Goal: Task Accomplishment & Management: Manage account settings

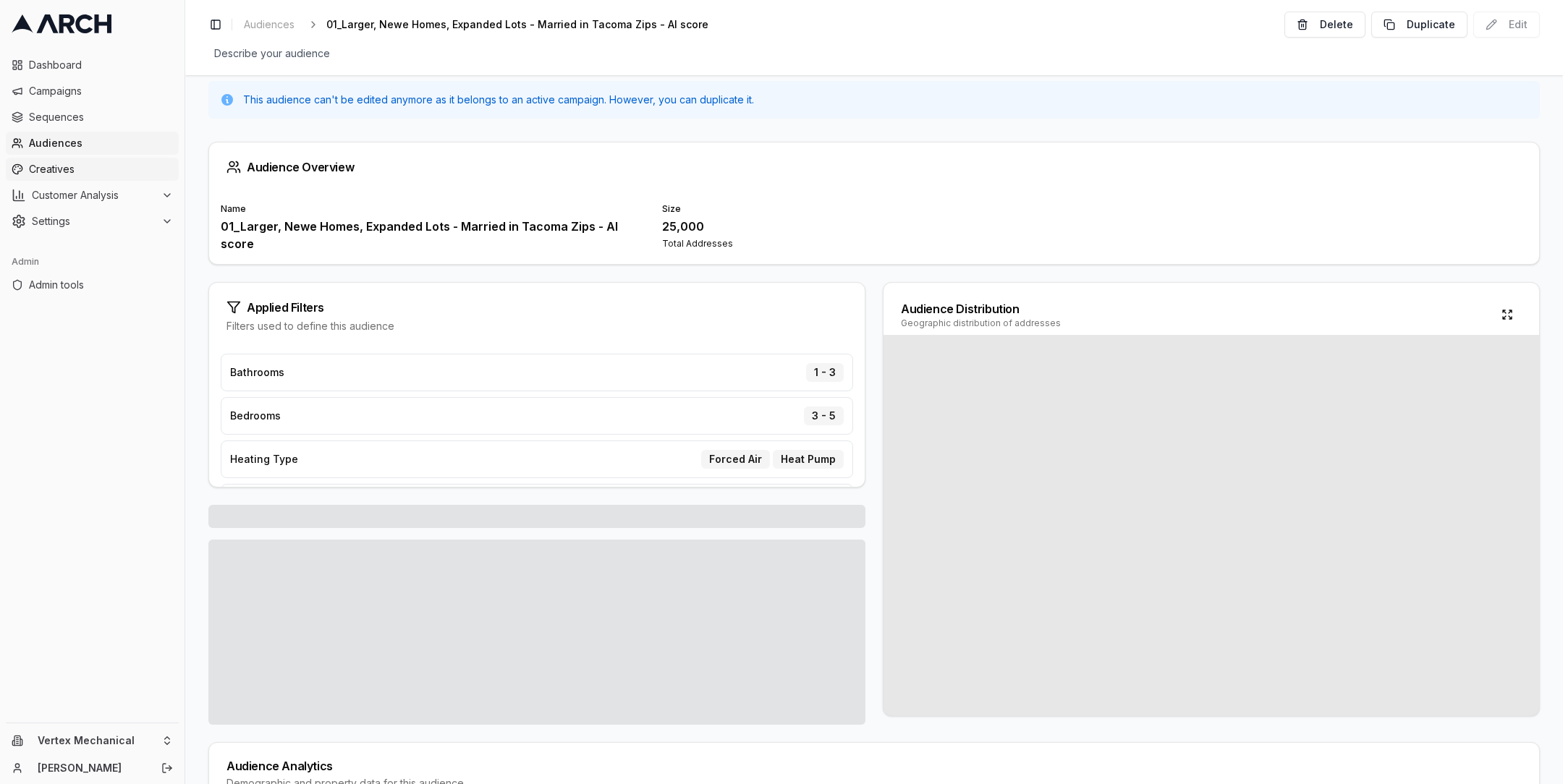
click at [82, 164] on span "Creatives" at bounding box center [101, 169] width 144 height 15
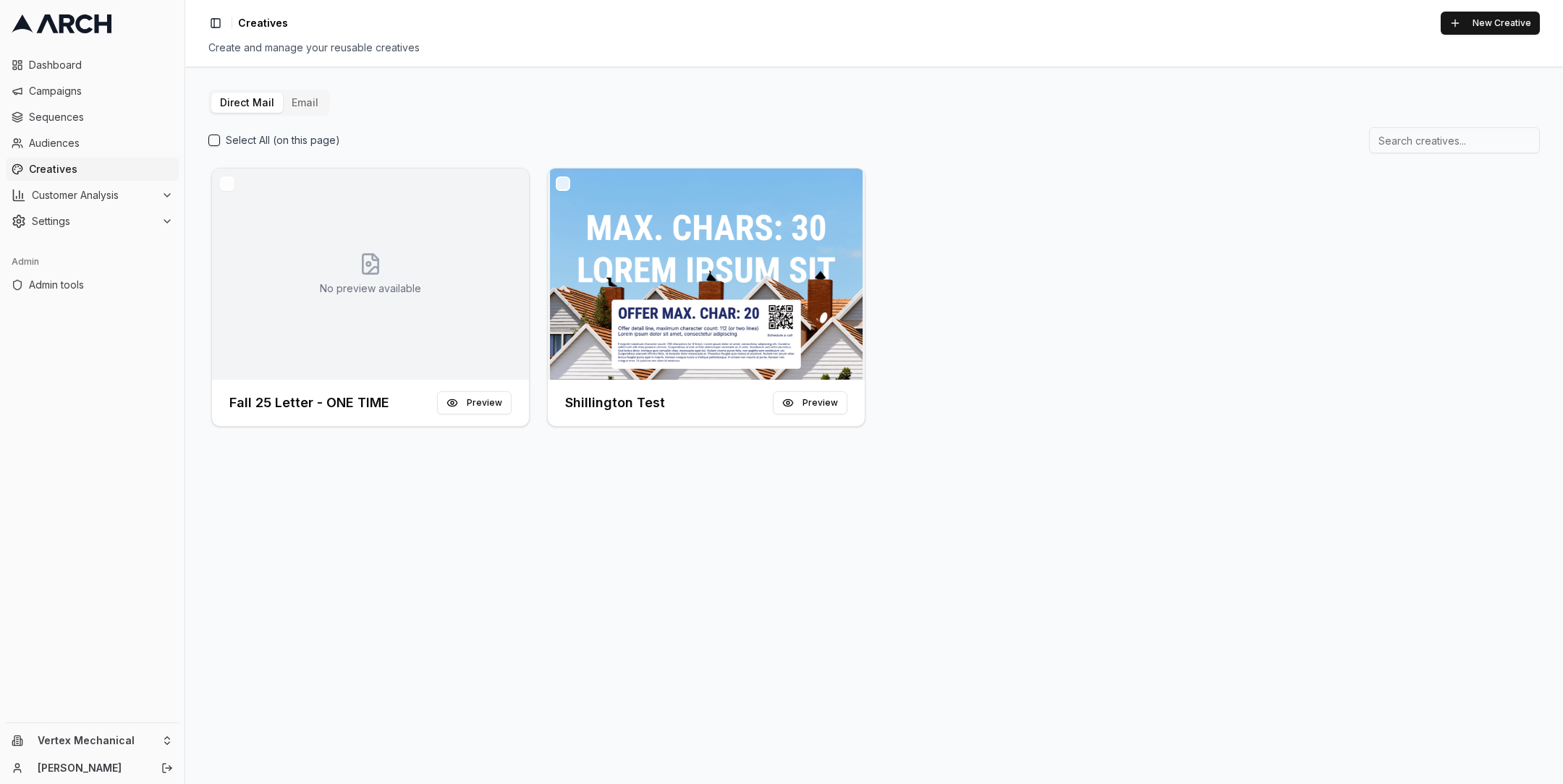
click at [94, 28] on icon at bounding box center [103, 24] width 17 height 19
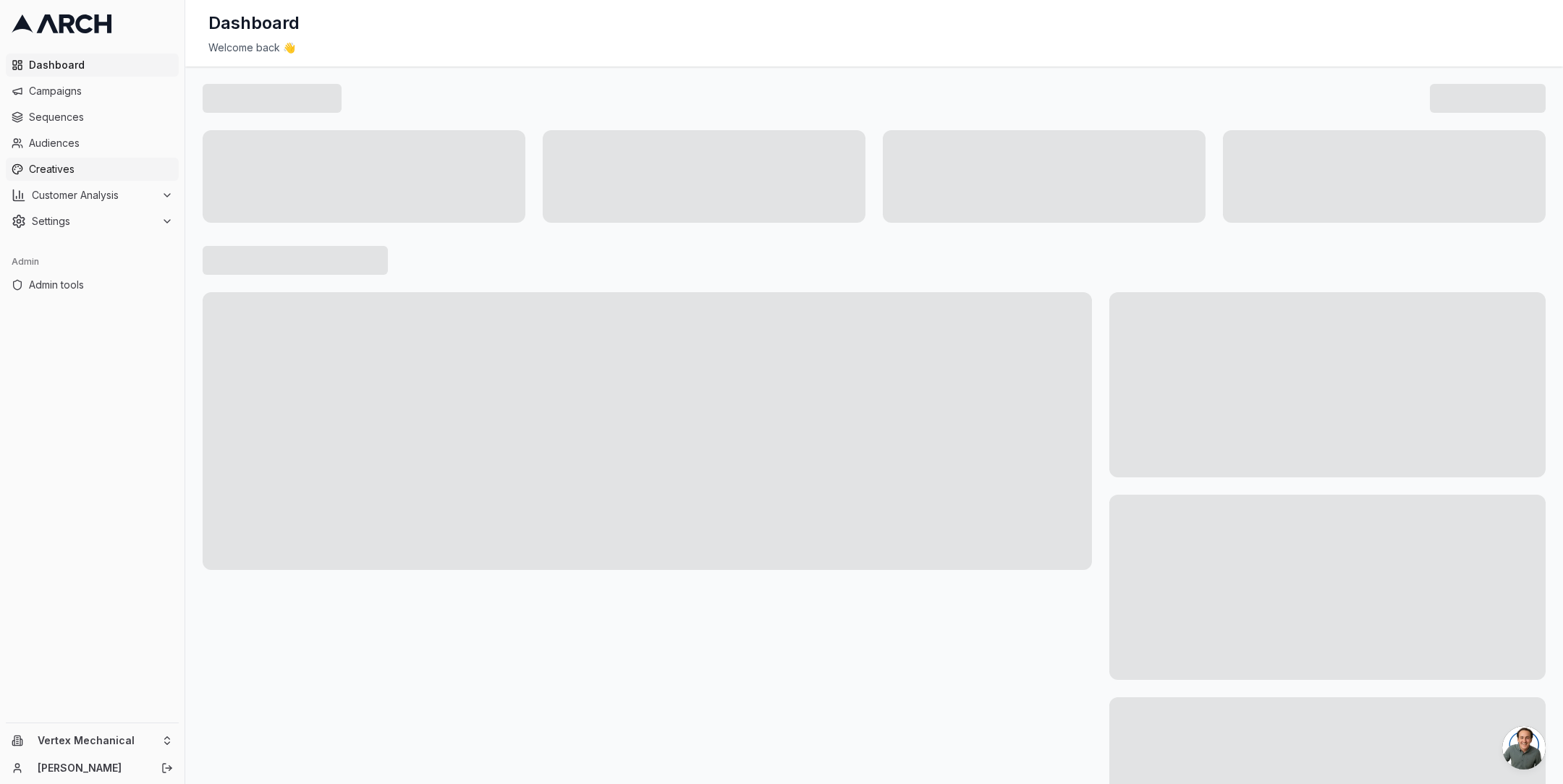
click at [105, 160] on link "Creatives" at bounding box center [92, 169] width 173 height 23
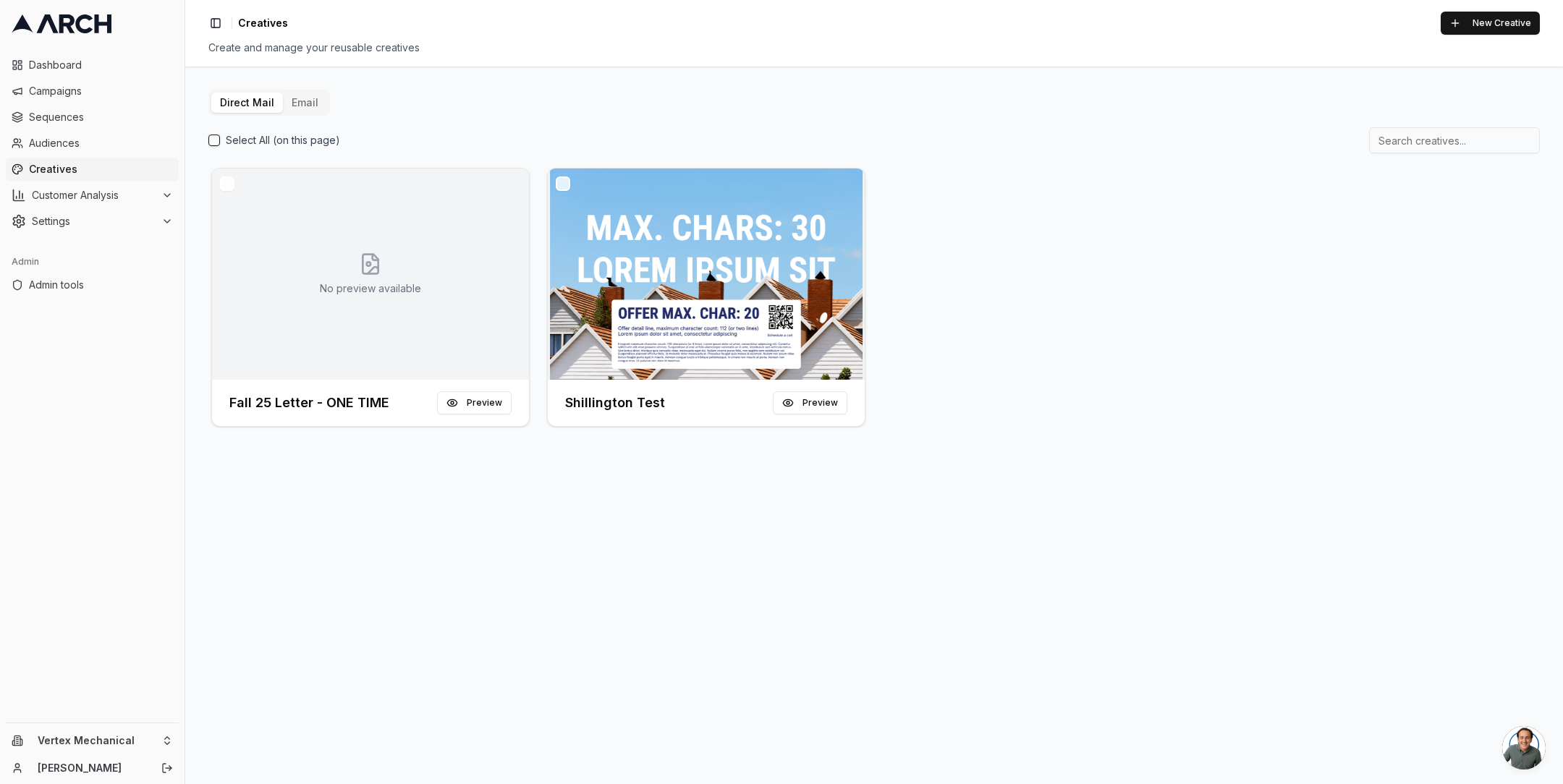
click at [305, 101] on button "Email" at bounding box center [305, 103] width 44 height 20
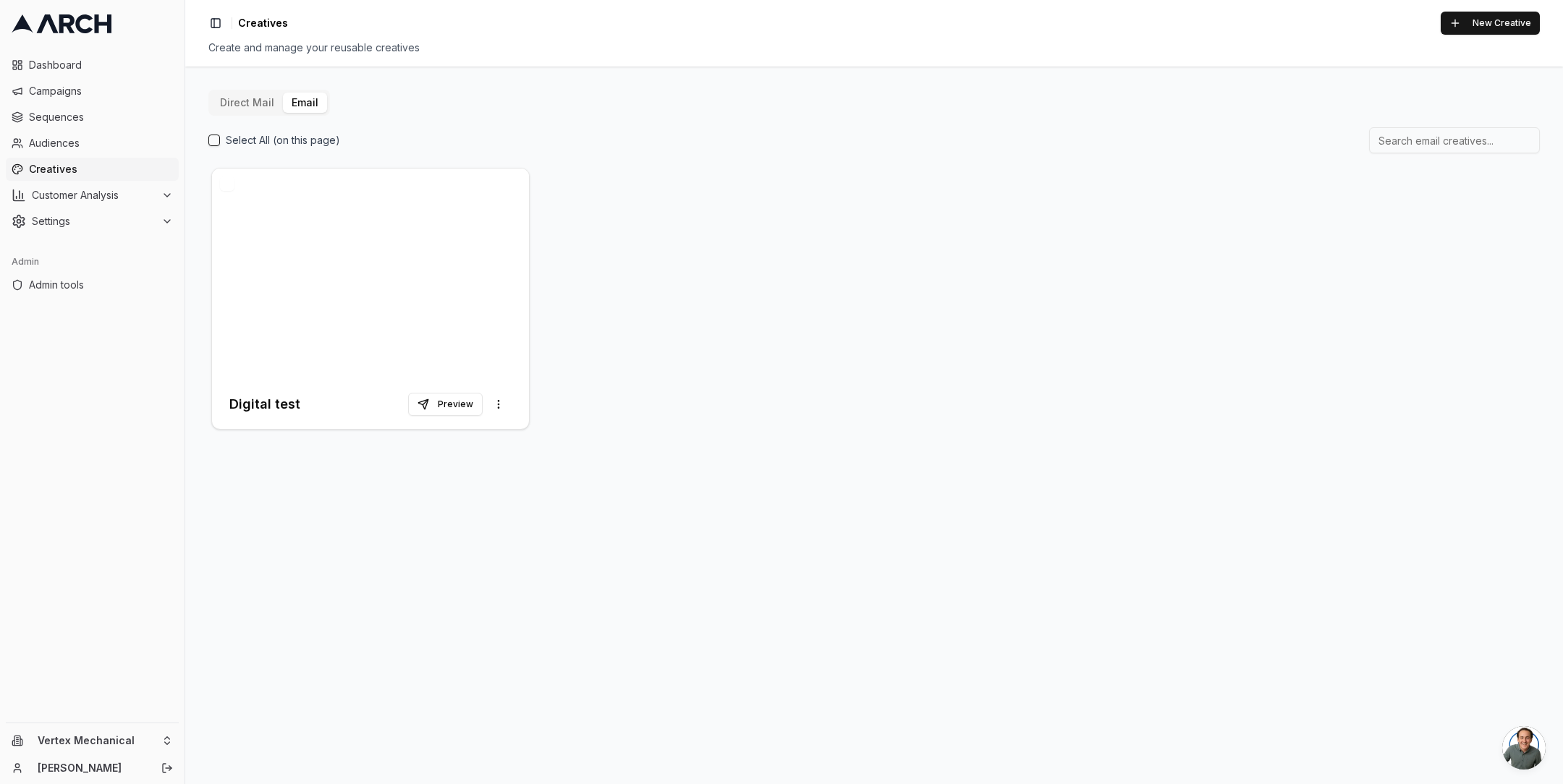
click at [251, 103] on button "Direct Mail" at bounding box center [247, 103] width 71 height 20
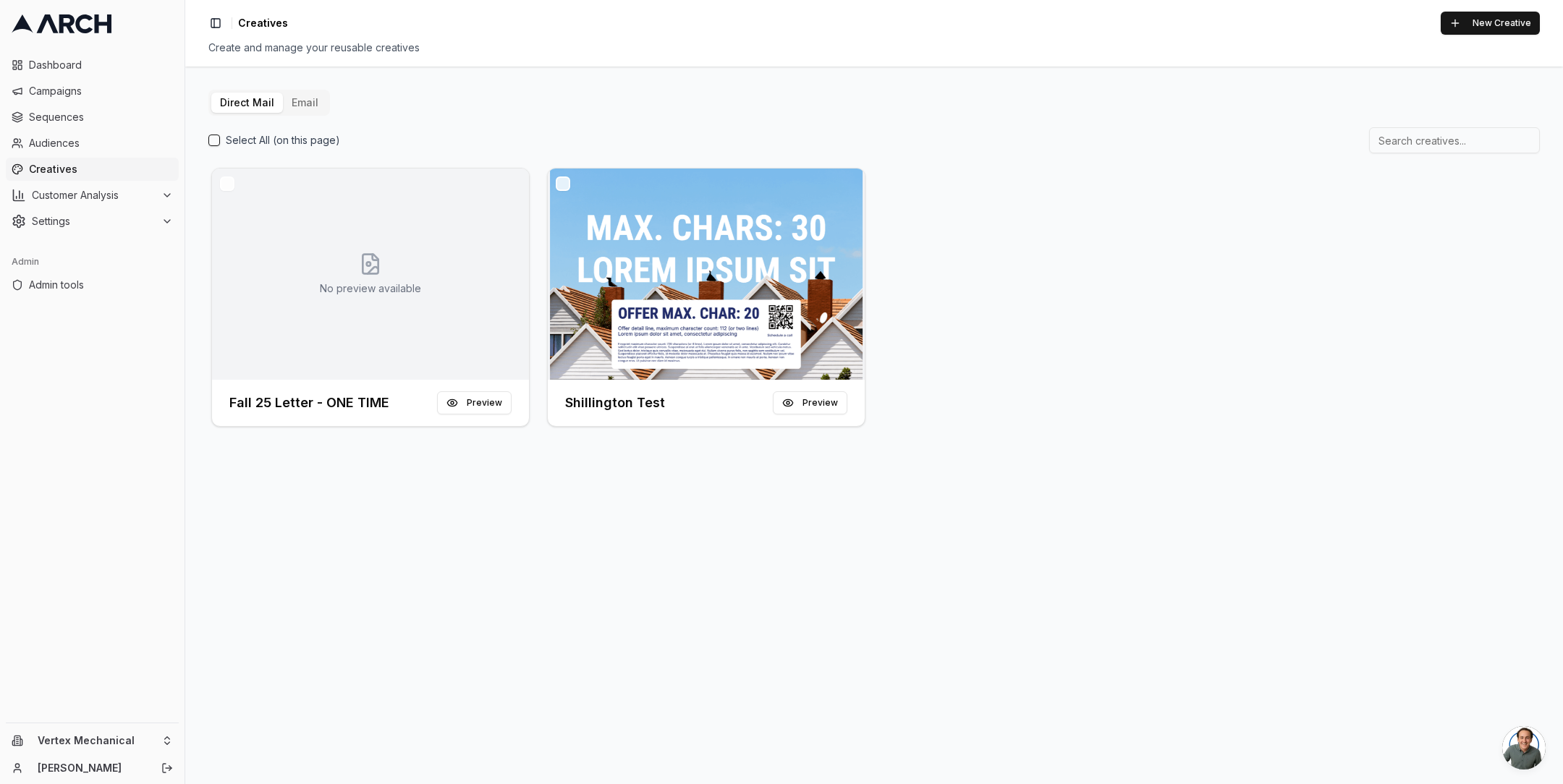
click at [393, 569] on div "Direct Mail Email Select All (on this page) No preview available Fall 25 Letter…" at bounding box center [874, 426] width 1378 height 718
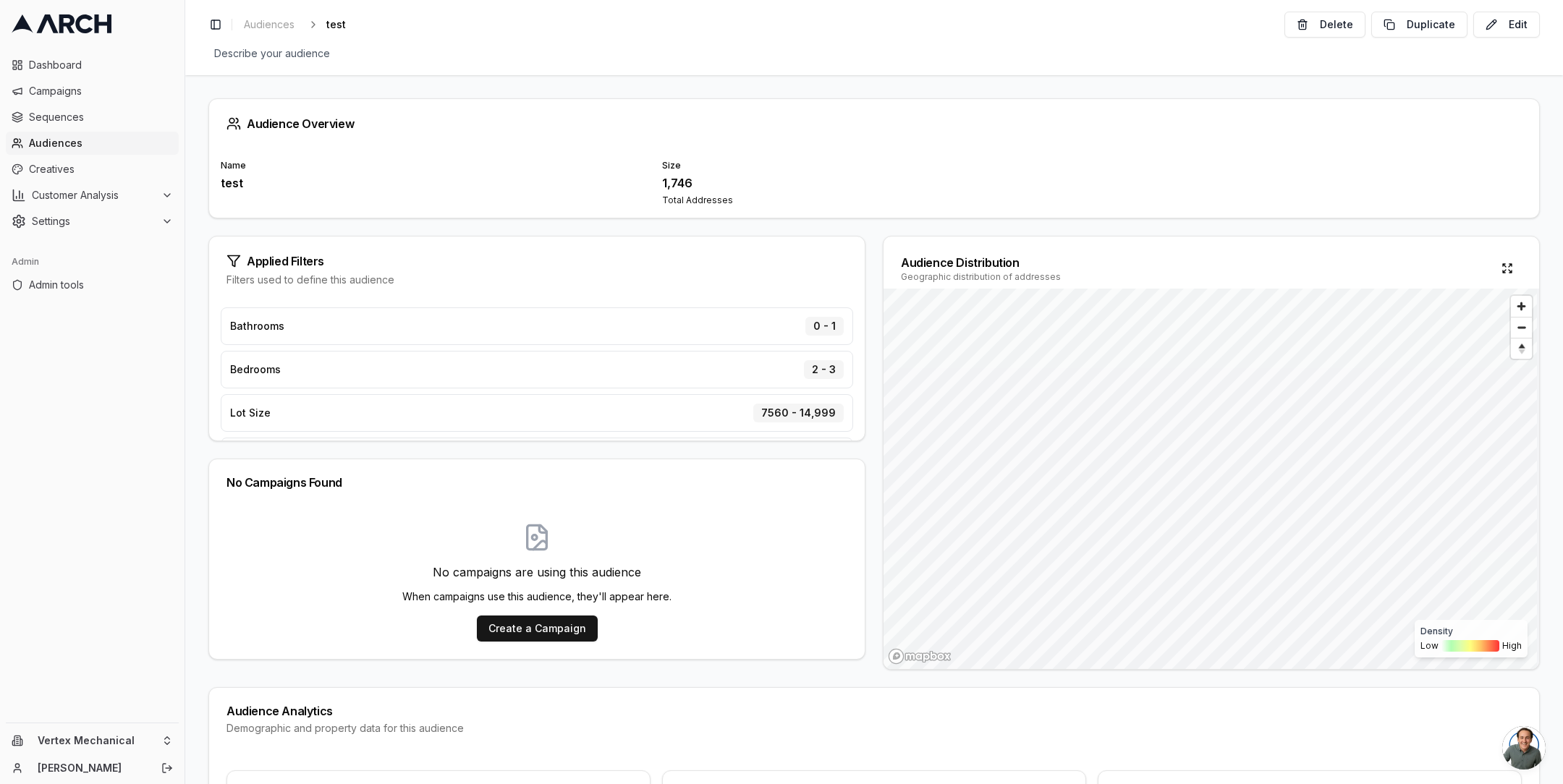
scroll to position [169, 0]
click at [79, 26] on icon at bounding box center [83, 24] width 17 height 19
click at [169, 737] on html "Dashboard Campaigns Sequences Audiences Creatives Customer Analysis Settings Ad…" at bounding box center [782, 392] width 1563 height 784
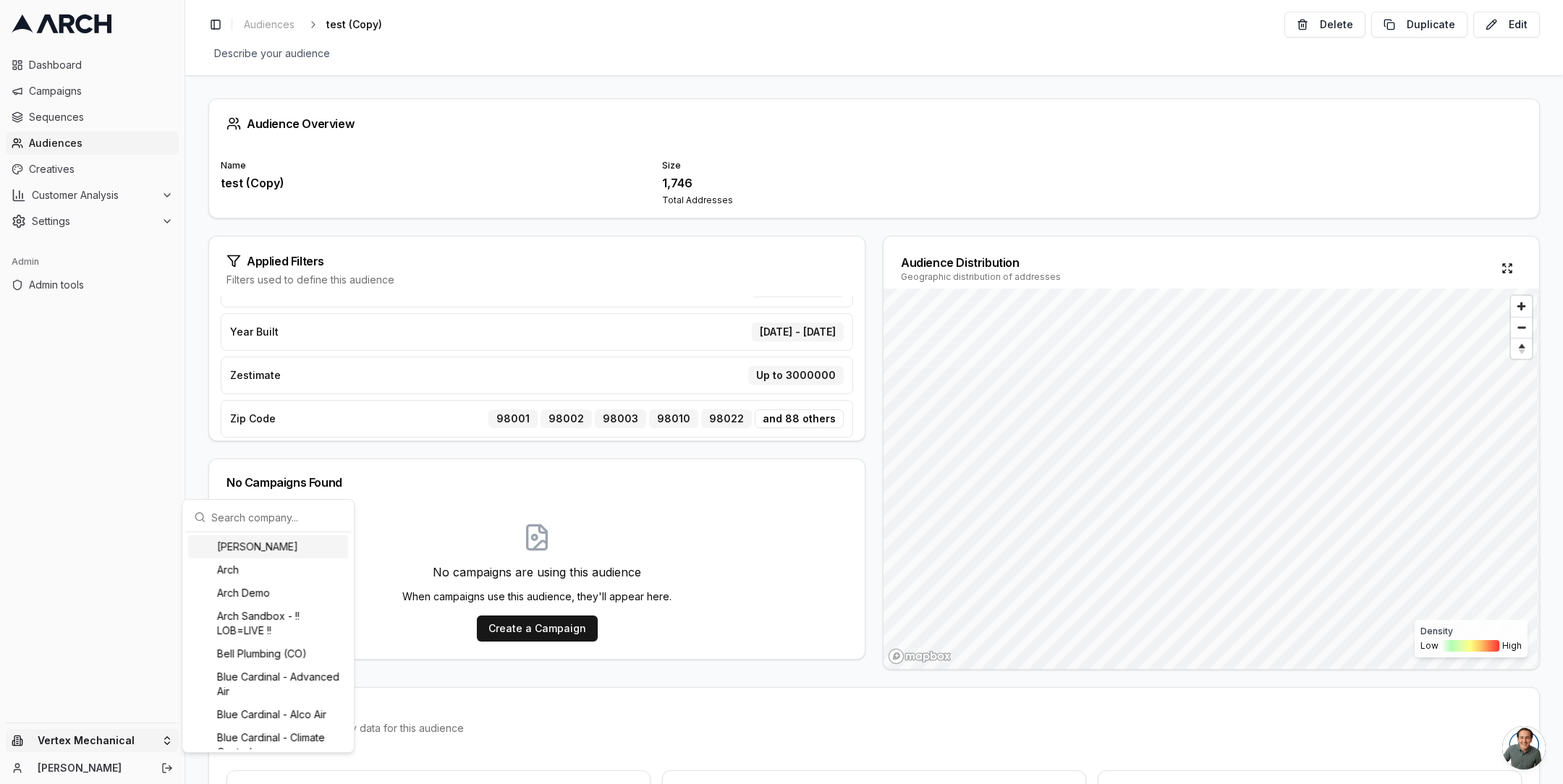
click at [255, 511] on input "text" at bounding box center [277, 517] width 131 height 29
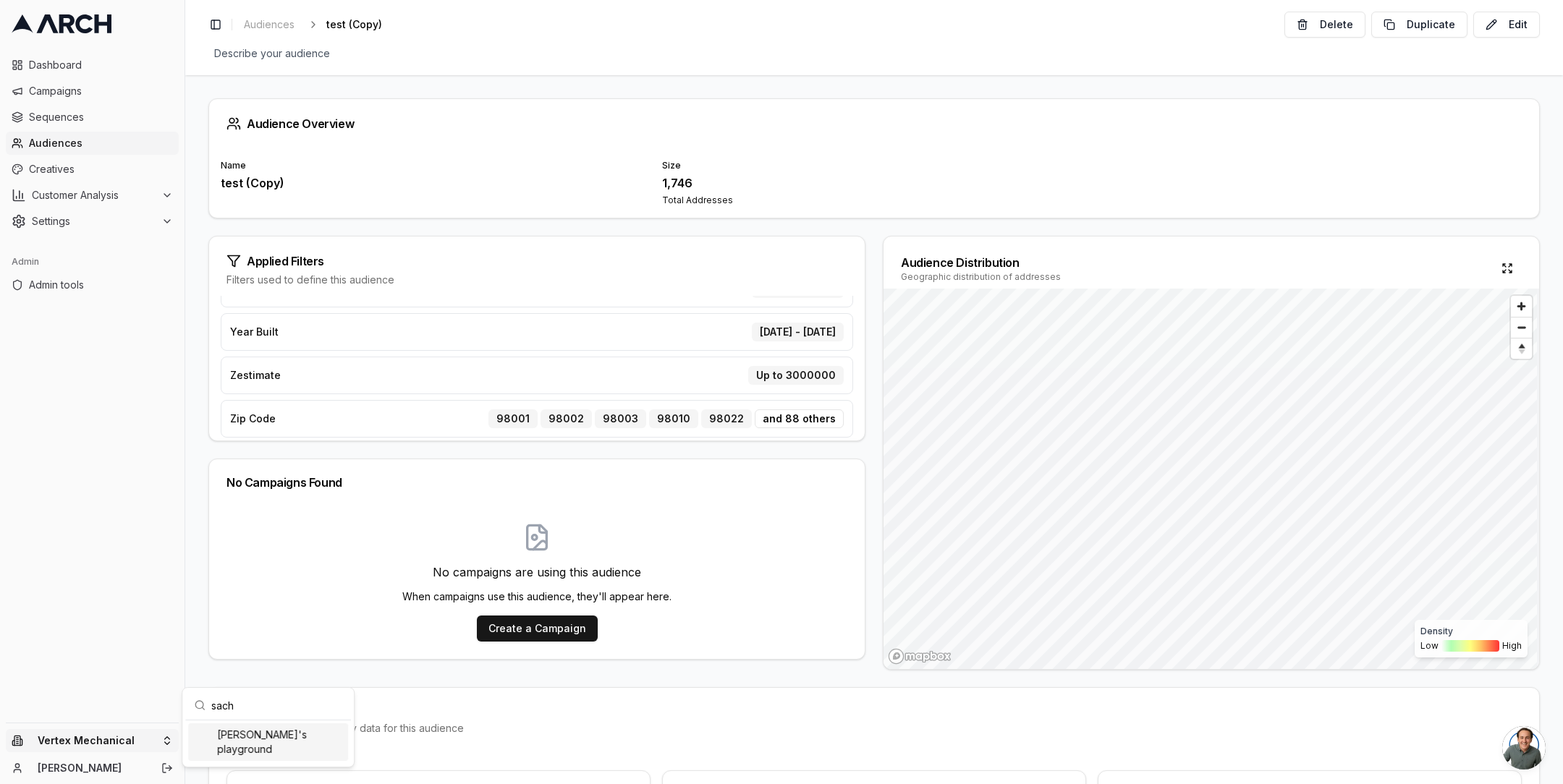
type input "sach"
click at [276, 732] on div "Sacha's playground" at bounding box center [268, 742] width 160 height 38
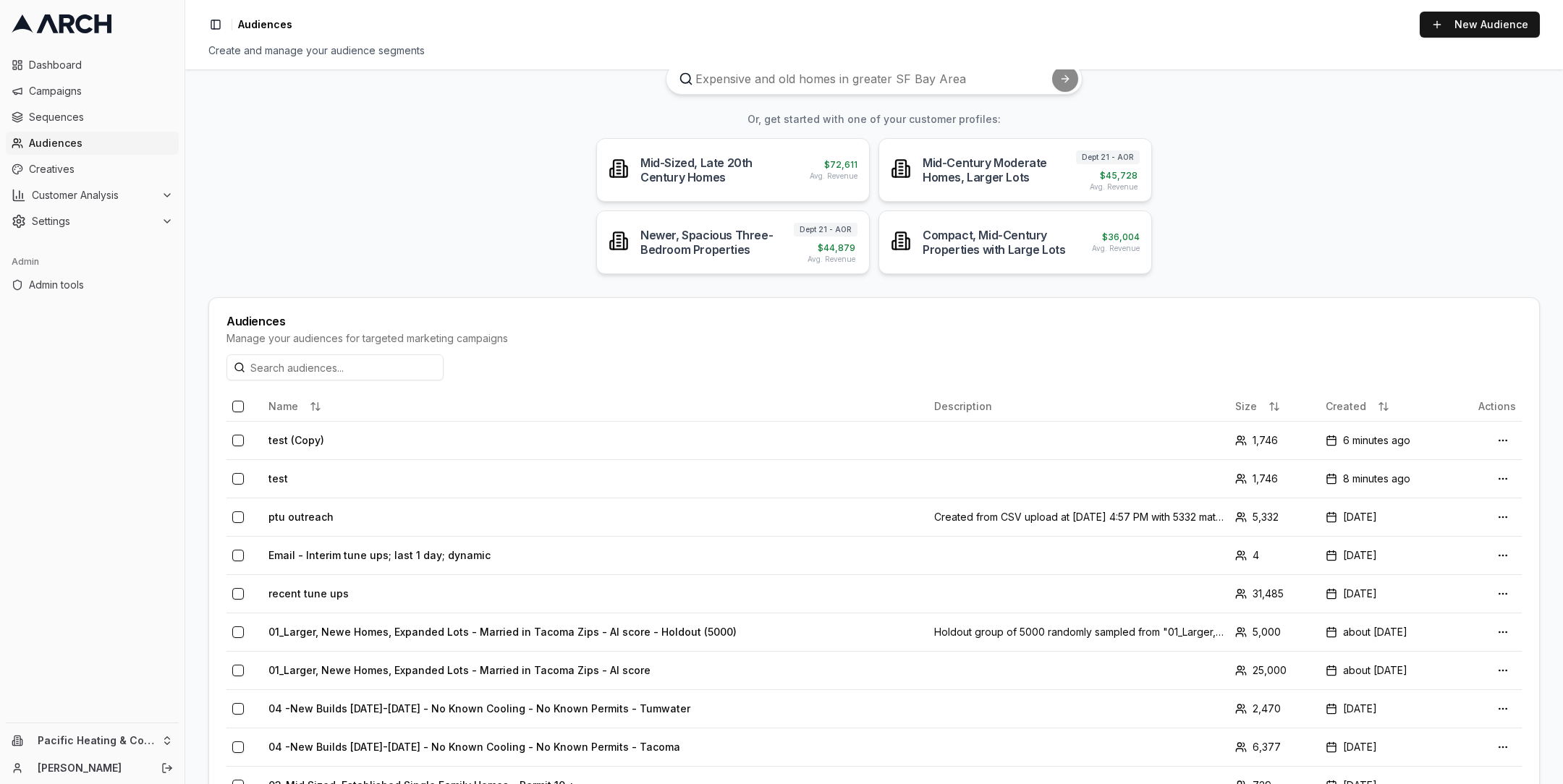
scroll to position [70, 0]
click at [284, 469] on td "test" at bounding box center [596, 476] width 666 height 38
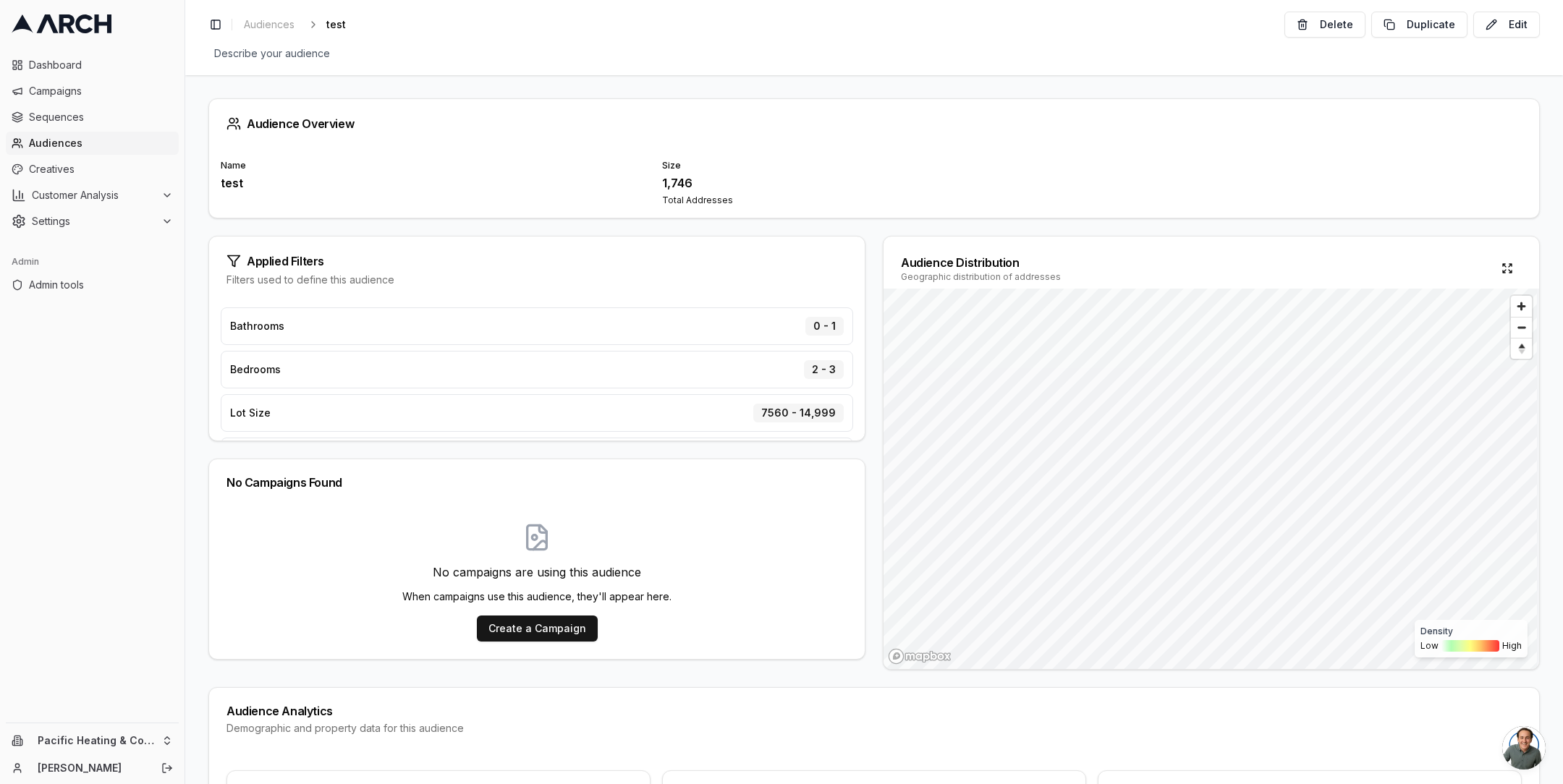
scroll to position [169, 0]
click at [746, 221] on div "Audience Overview Name test Size 1,746 Total Addresses Applied Filters Filters …" at bounding box center [874, 430] width 1378 height 709
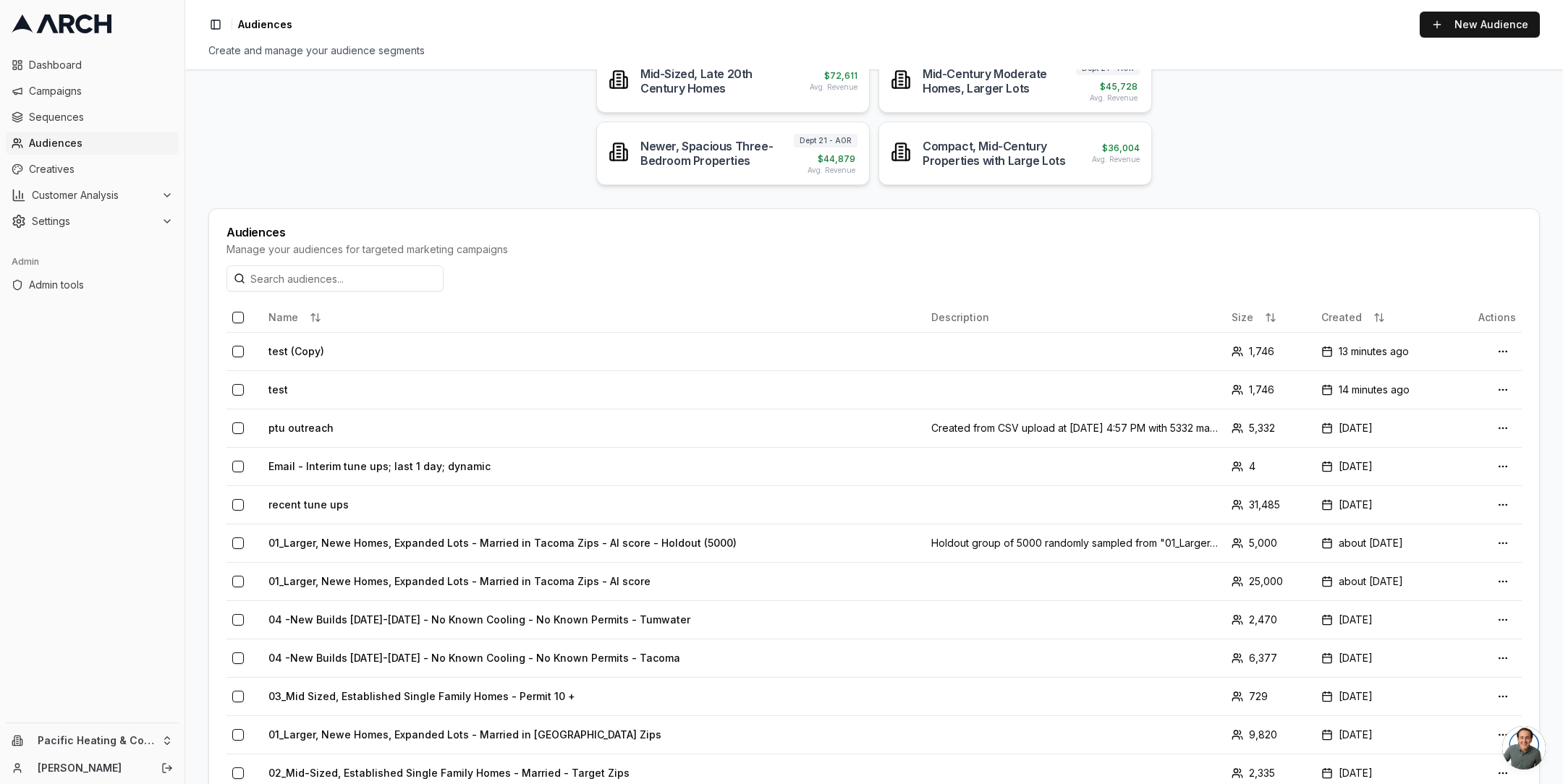
scroll to position [200, 0]
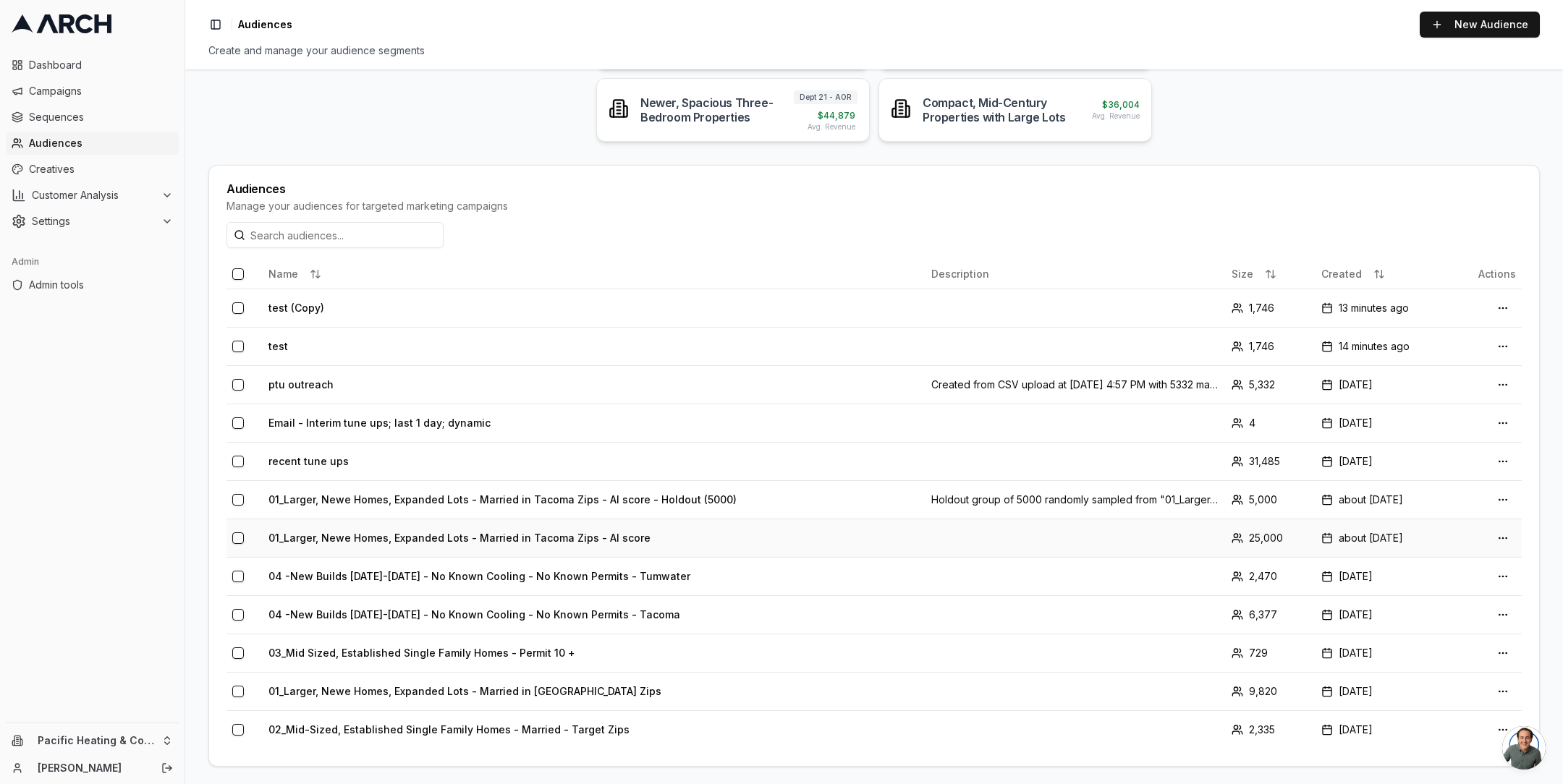
click at [405, 538] on td "01_Larger, Newe Homes, Expanded Lots - Married in Tacoma Zips - AI score" at bounding box center [595, 538] width 663 height 38
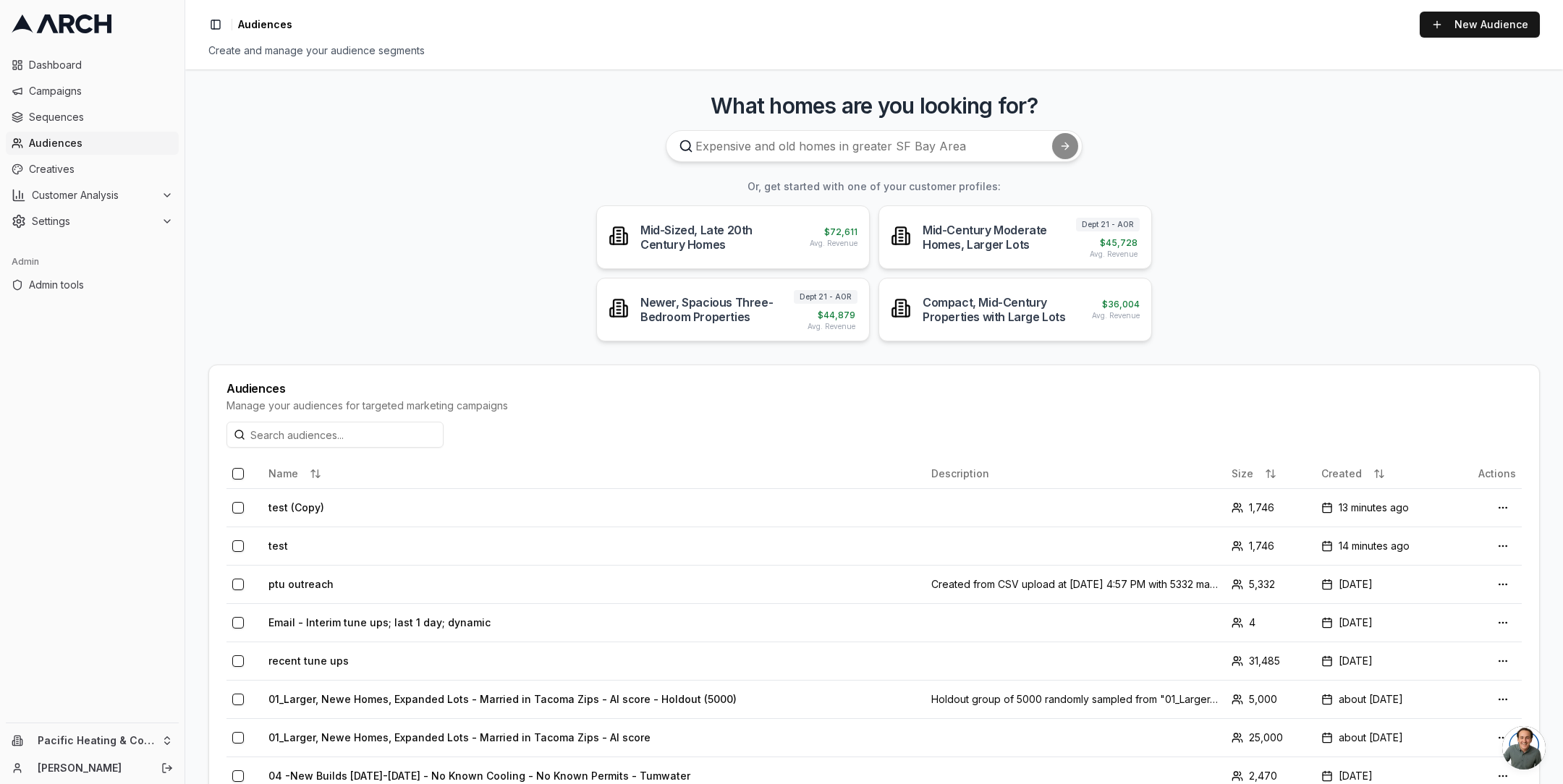
click at [418, 305] on main "What homes are you looking for? Or, get started with one of your customer profi…" at bounding box center [874, 427] width 1378 height 714
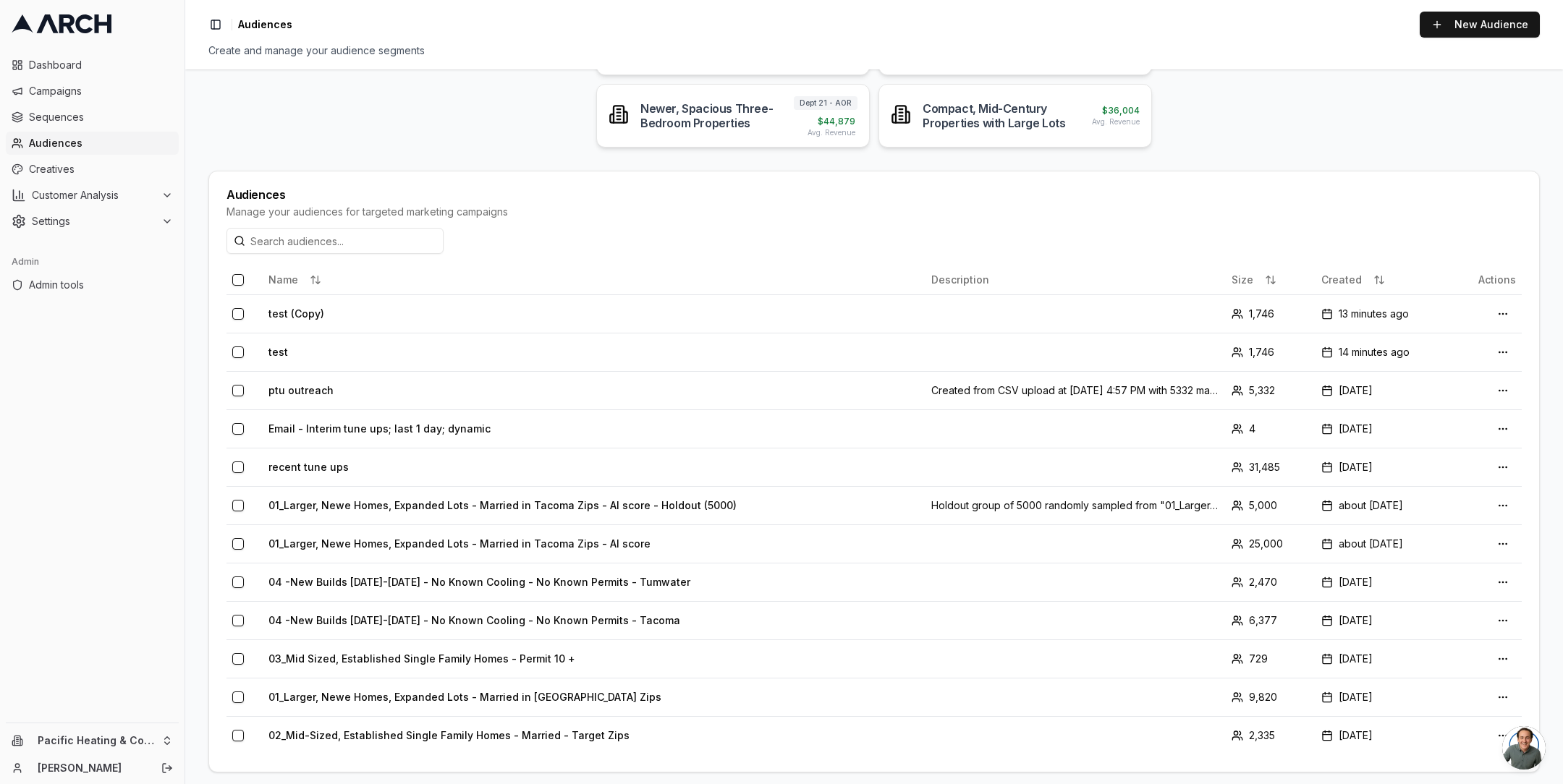
scroll to position [200, 0]
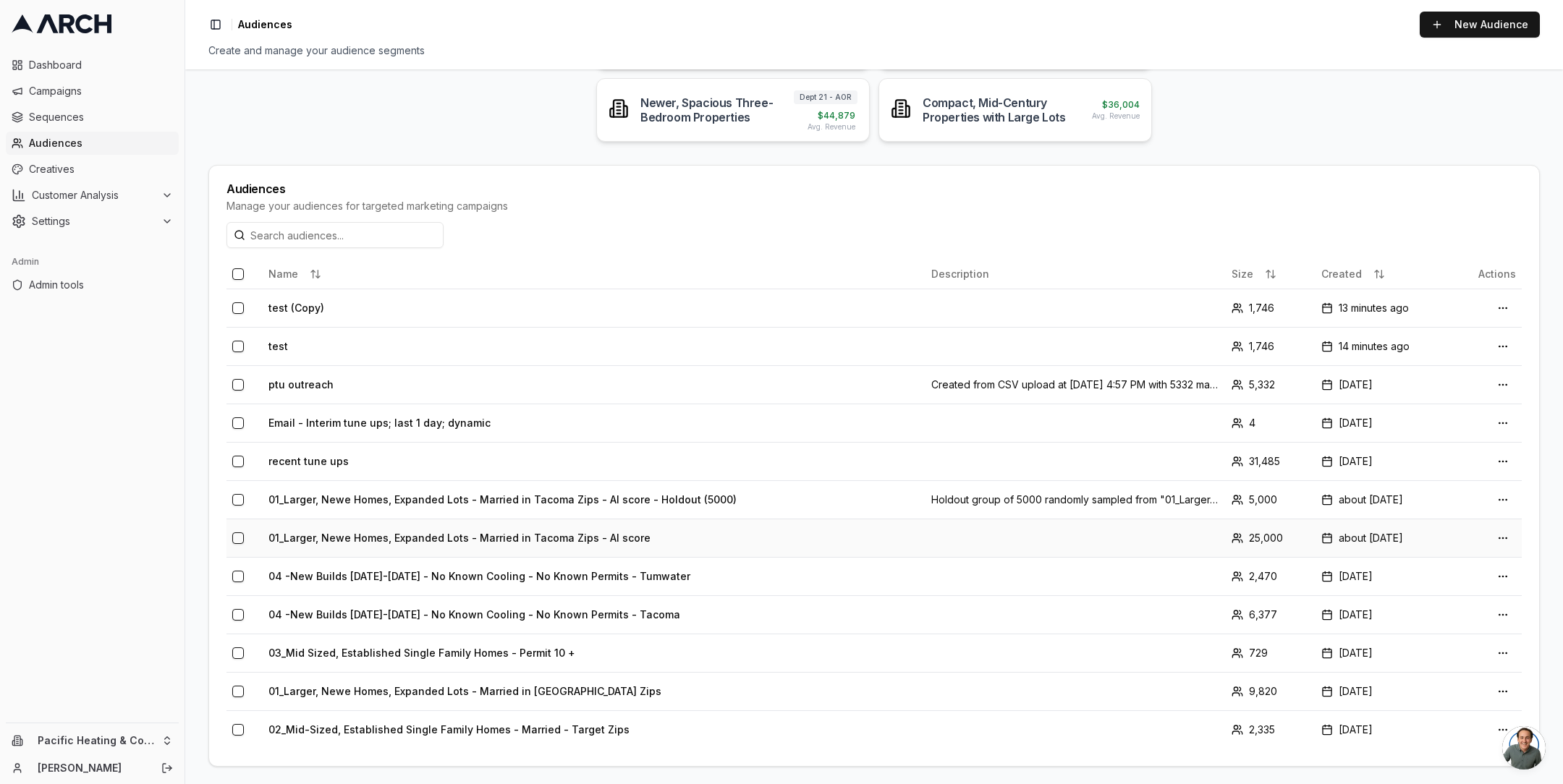
click at [458, 530] on td "01_Larger, Newe Homes, Expanded Lots - Married in Tacoma Zips - AI score" at bounding box center [595, 538] width 663 height 38
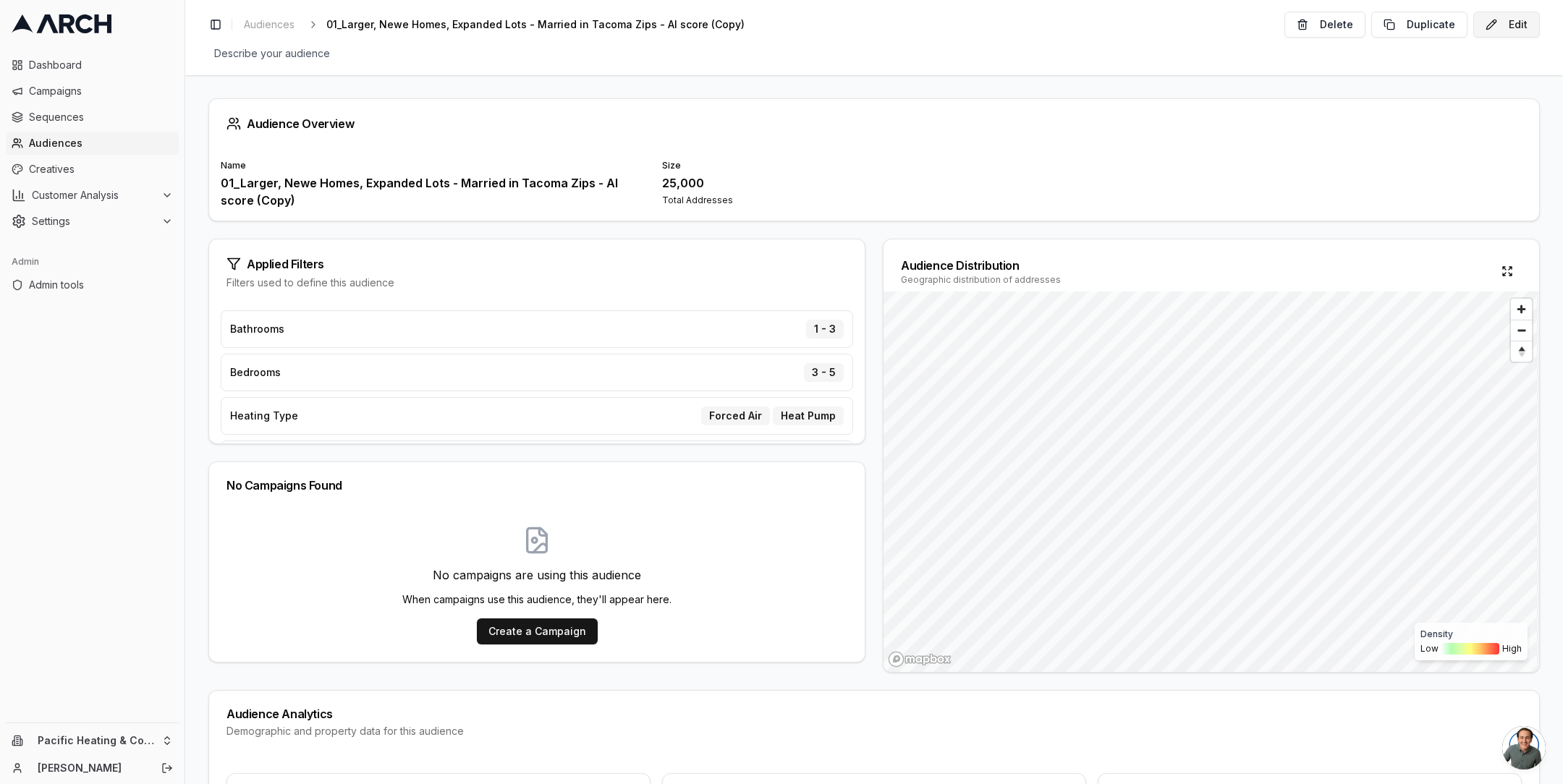
click at [1497, 26] on button "Edit" at bounding box center [1506, 25] width 67 height 26
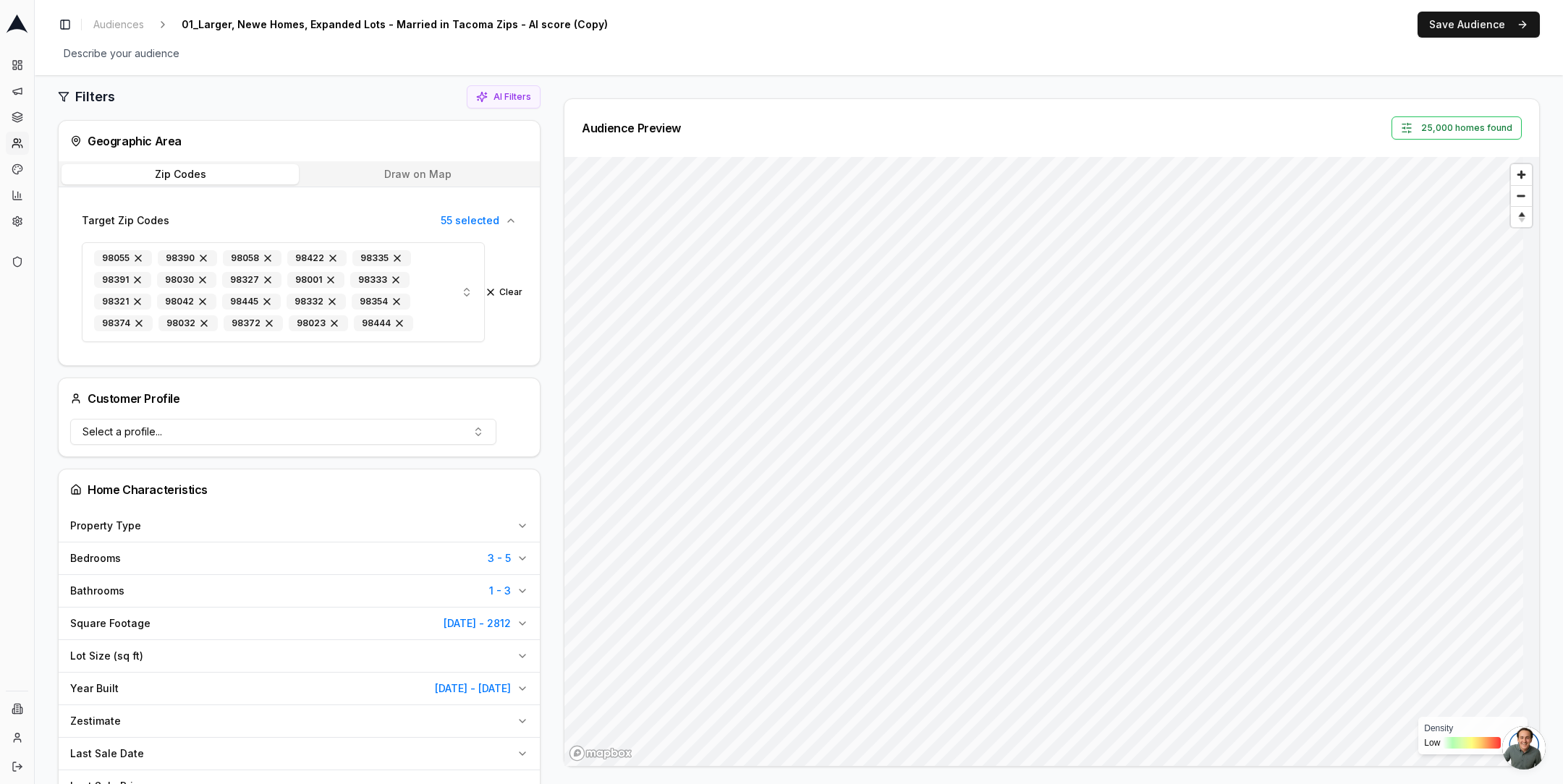
scroll to position [42, 0]
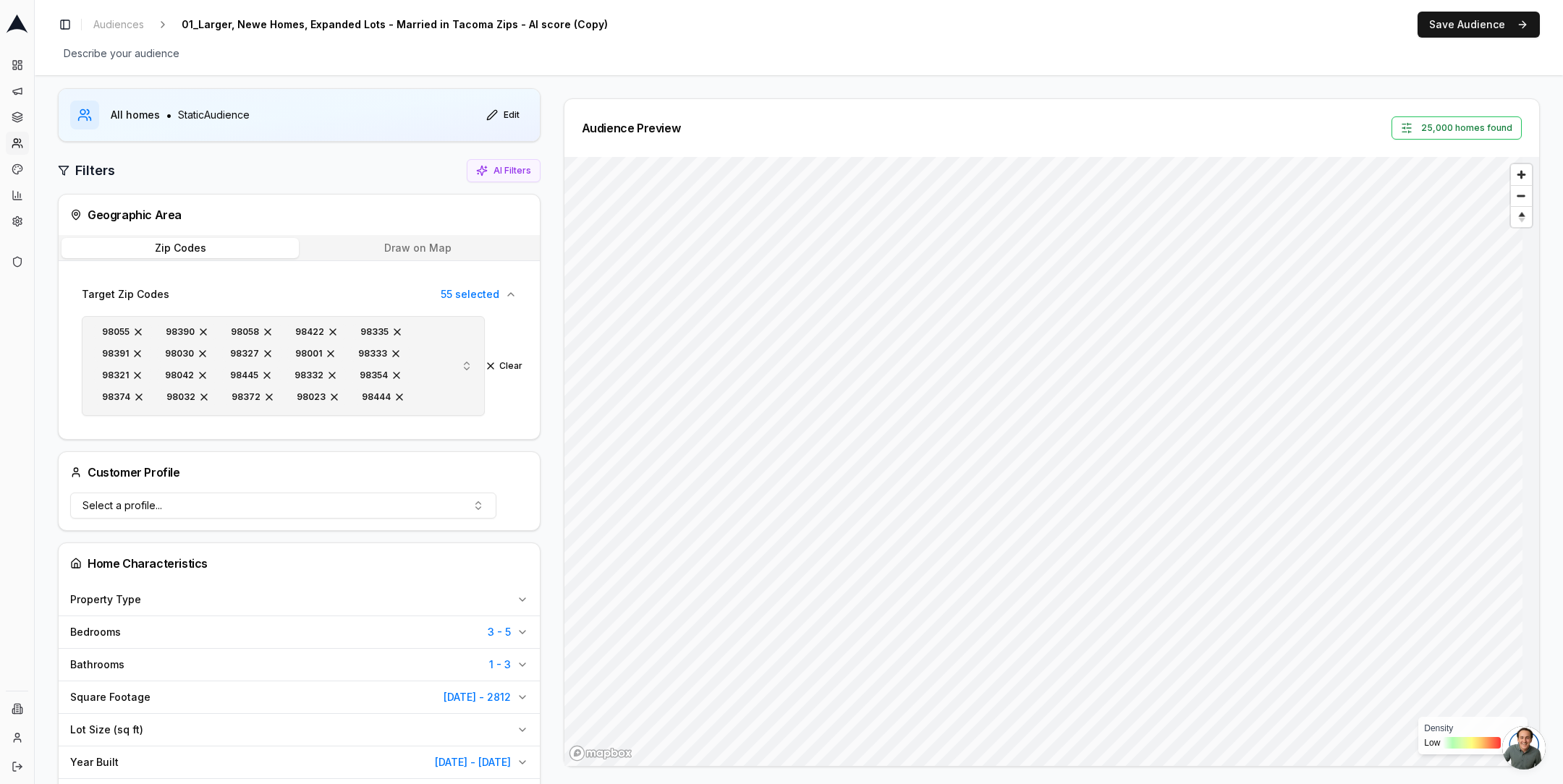
click at [137, 327] on span "button" at bounding box center [138, 332] width 12 height 12
click at [1431, 133] on span "Limited to 30,000" at bounding box center [1442, 127] width 74 height 12
click at [1308, 86] on div "Audience Configuration All homes • Static Audience Edit Filters AI Filters Geog…" at bounding box center [799, 753] width 1482 height 1393
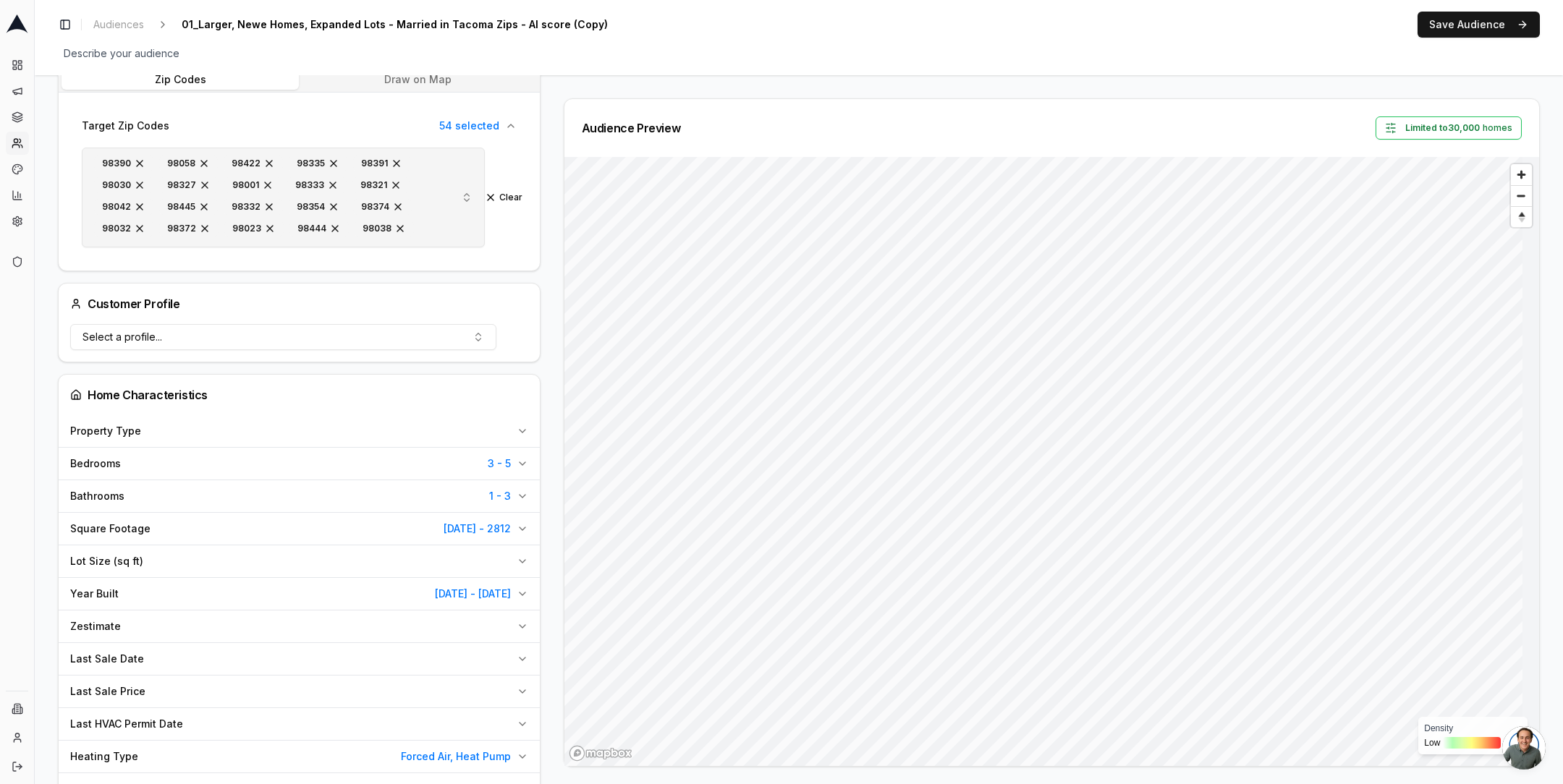
scroll to position [0, 0]
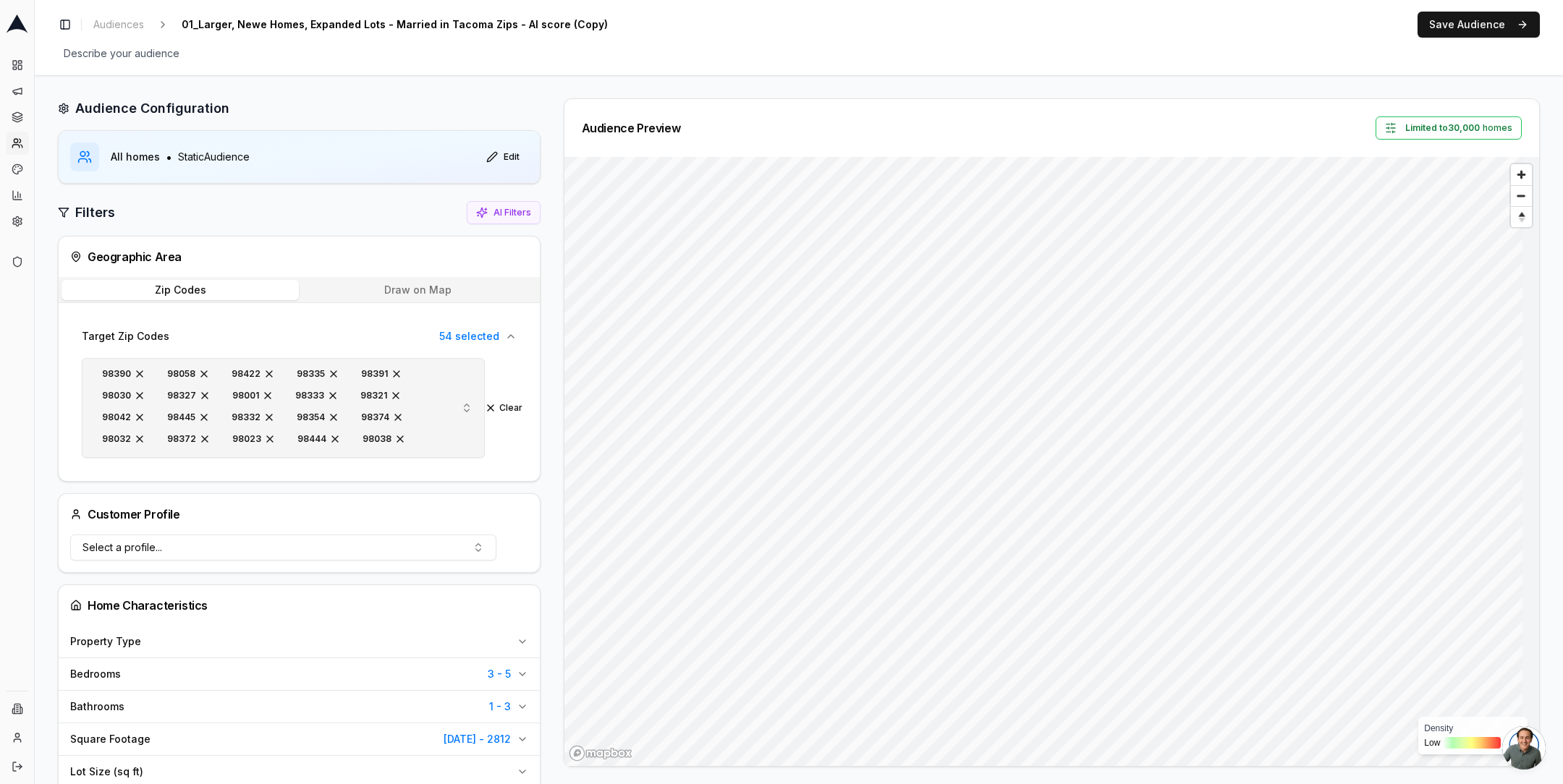
click at [546, 494] on div "Audience Configuration All homes • Static Audience Edit Filters AI Filters Geog…" at bounding box center [304, 794] width 494 height 1393
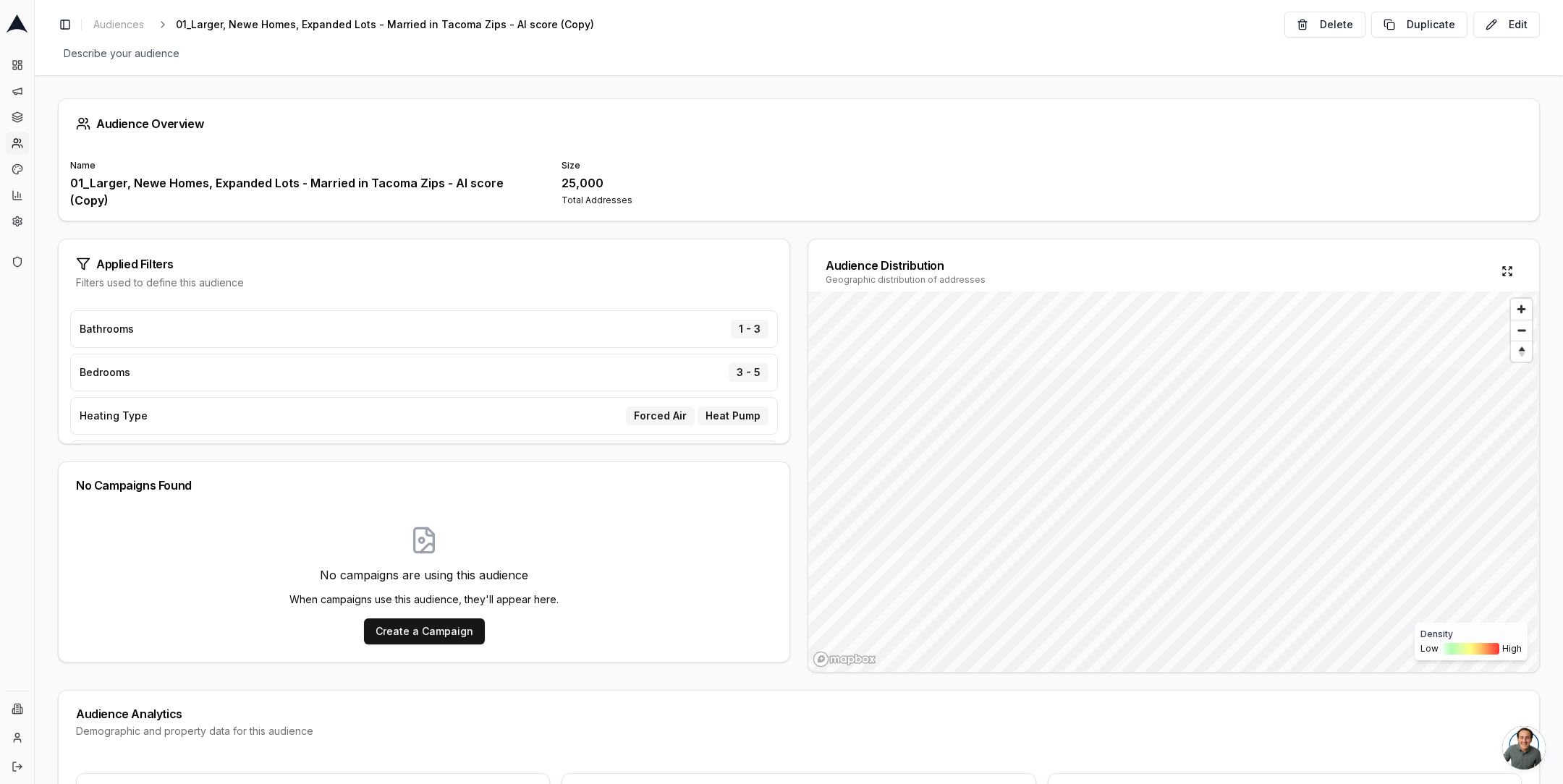
click at [18, 144] on icon at bounding box center [17, 143] width 12 height 12
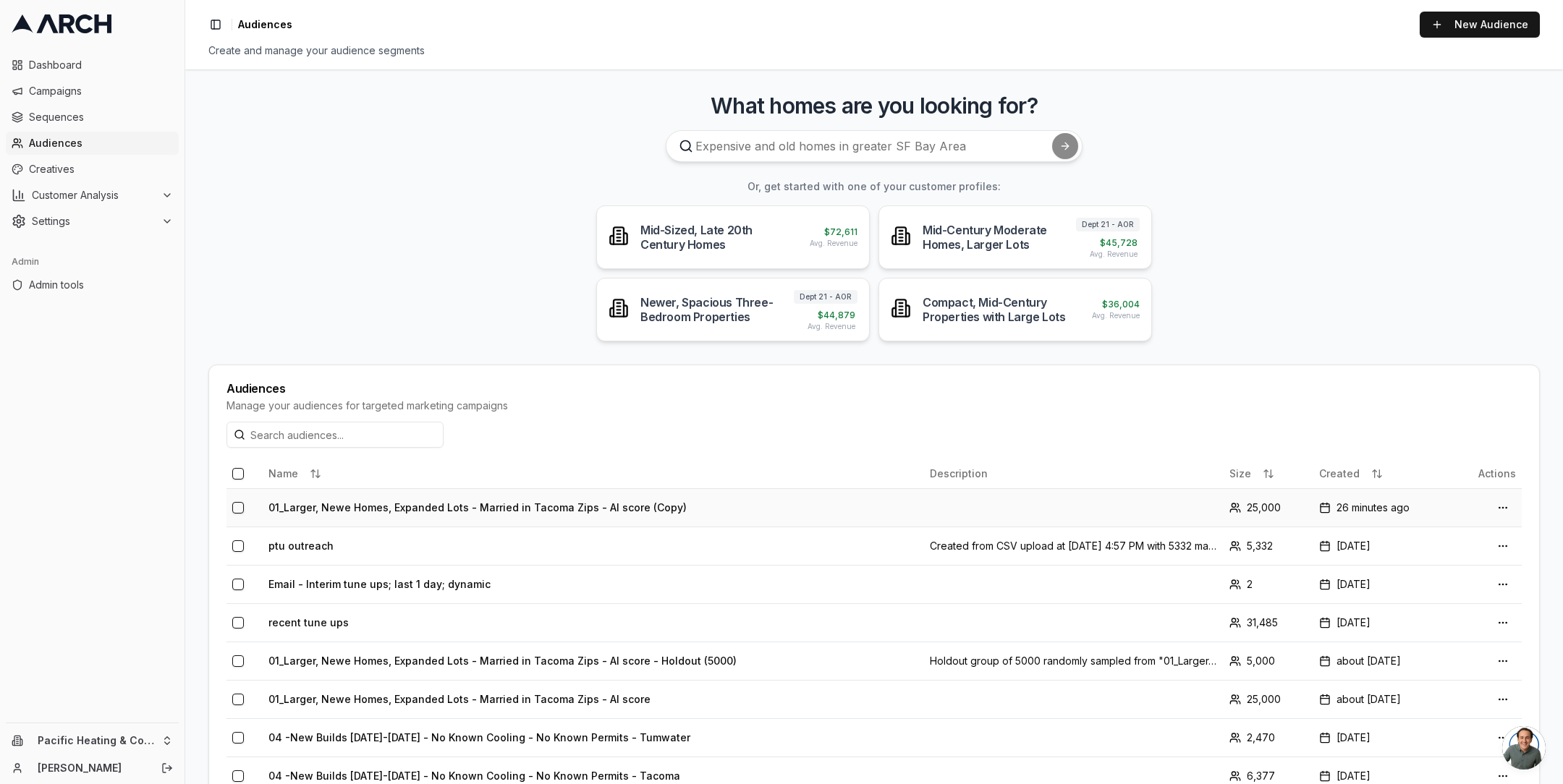
click at [390, 498] on td "01_Larger, Newe Homes, Expanded Lots - Married in Tacoma Zips - AI score (Copy)" at bounding box center [594, 507] width 661 height 38
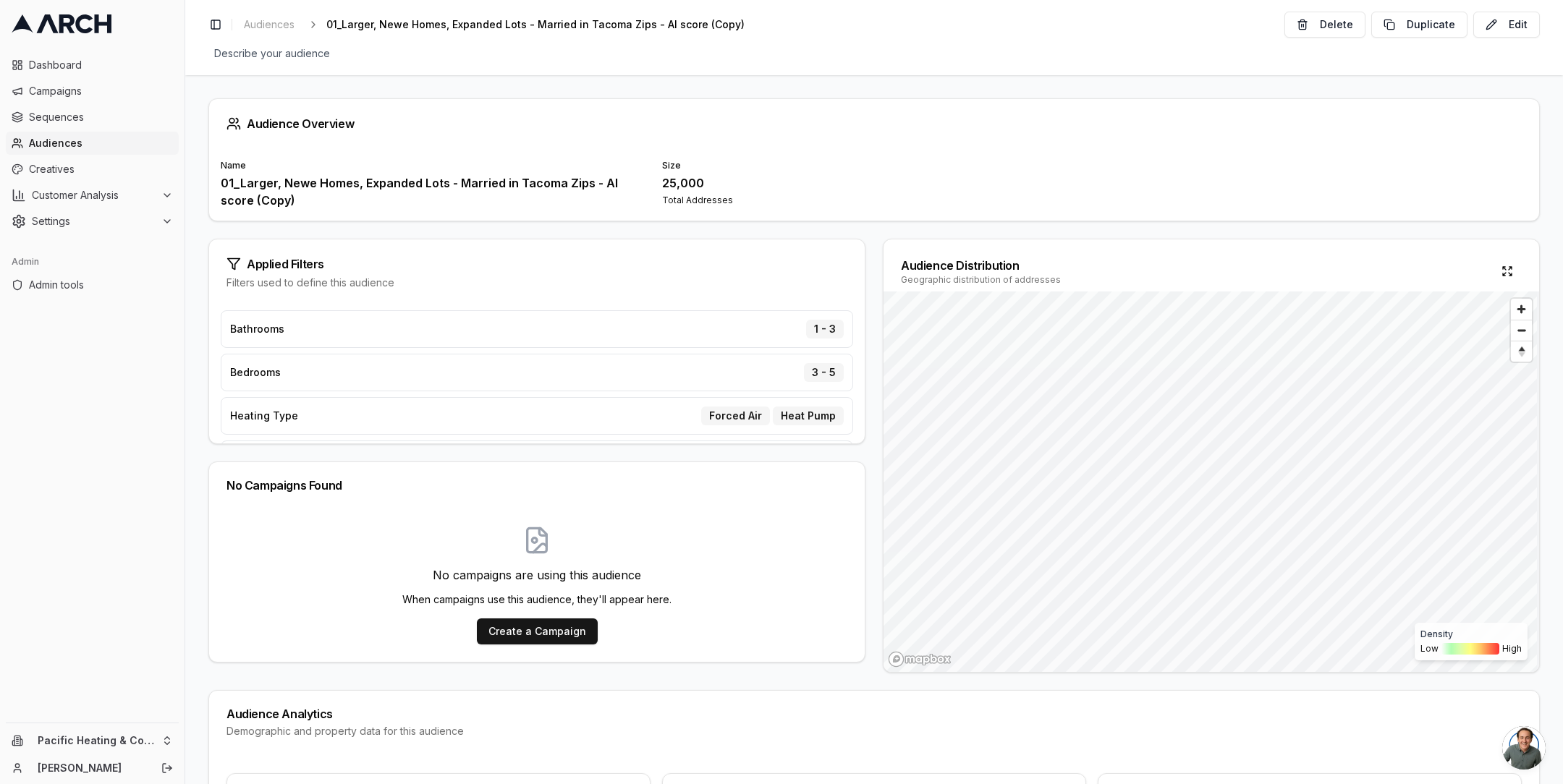
click at [87, 143] on span "Audiences" at bounding box center [101, 143] width 144 height 15
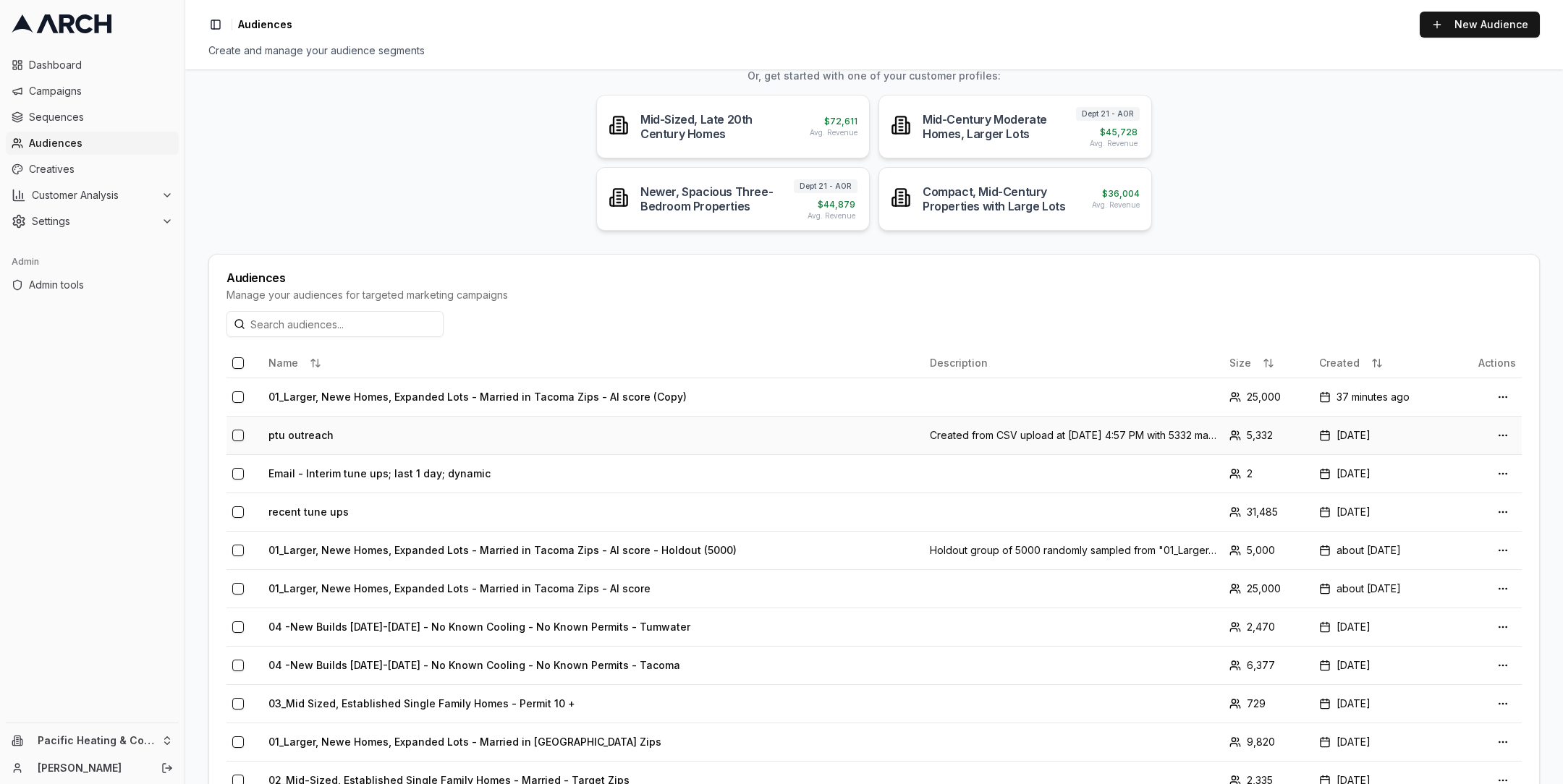
scroll to position [113, 0]
click at [479, 588] on td "01_Larger, Newe Homes, Expanded Lots - Married in Tacoma Zips - AI score" at bounding box center [594, 586] width 661 height 38
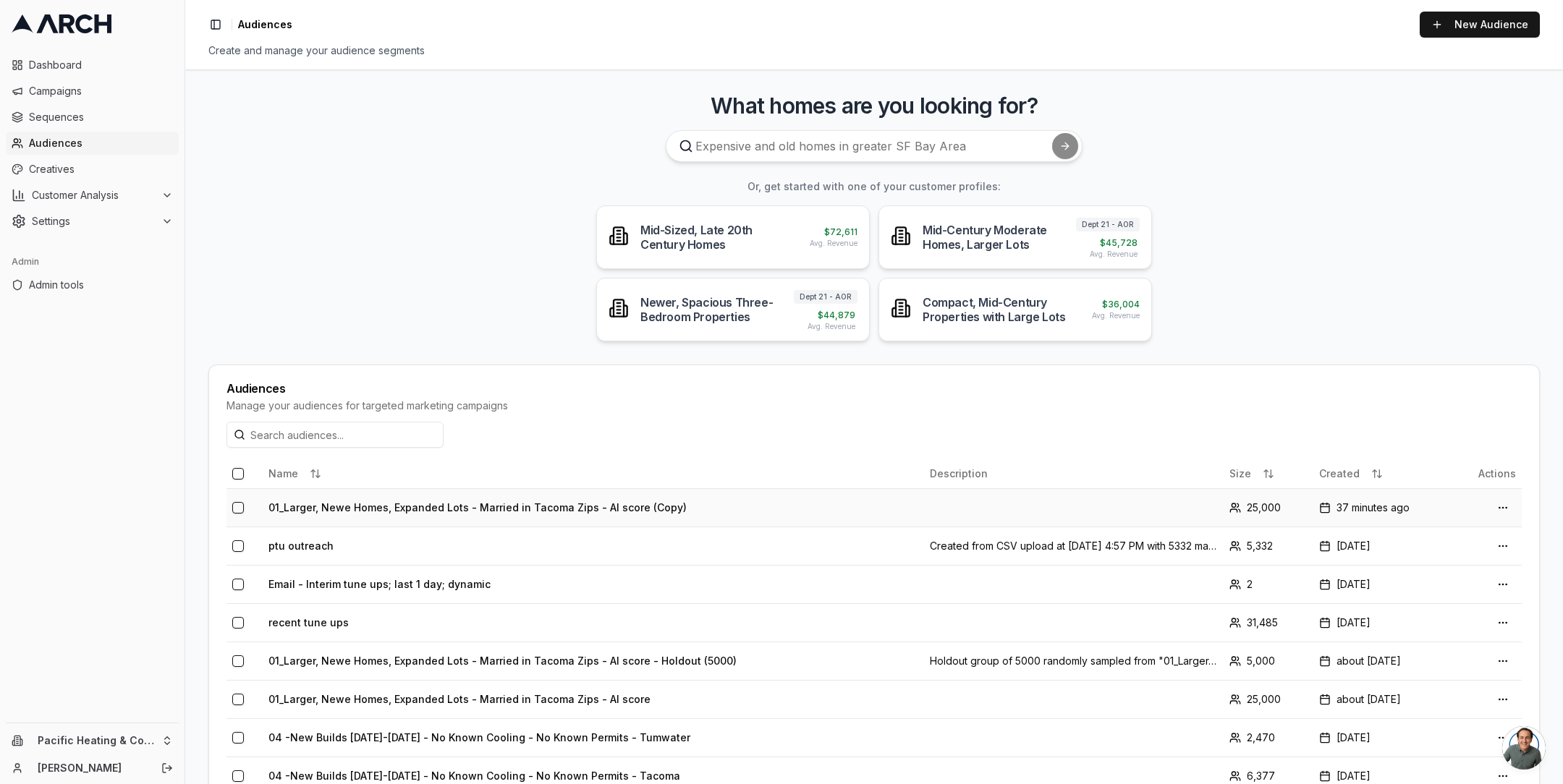
click at [398, 500] on td "01_Larger, Newe Homes, Expanded Lots - Married in Tacoma Zips - AI score (Copy)" at bounding box center [594, 507] width 661 height 38
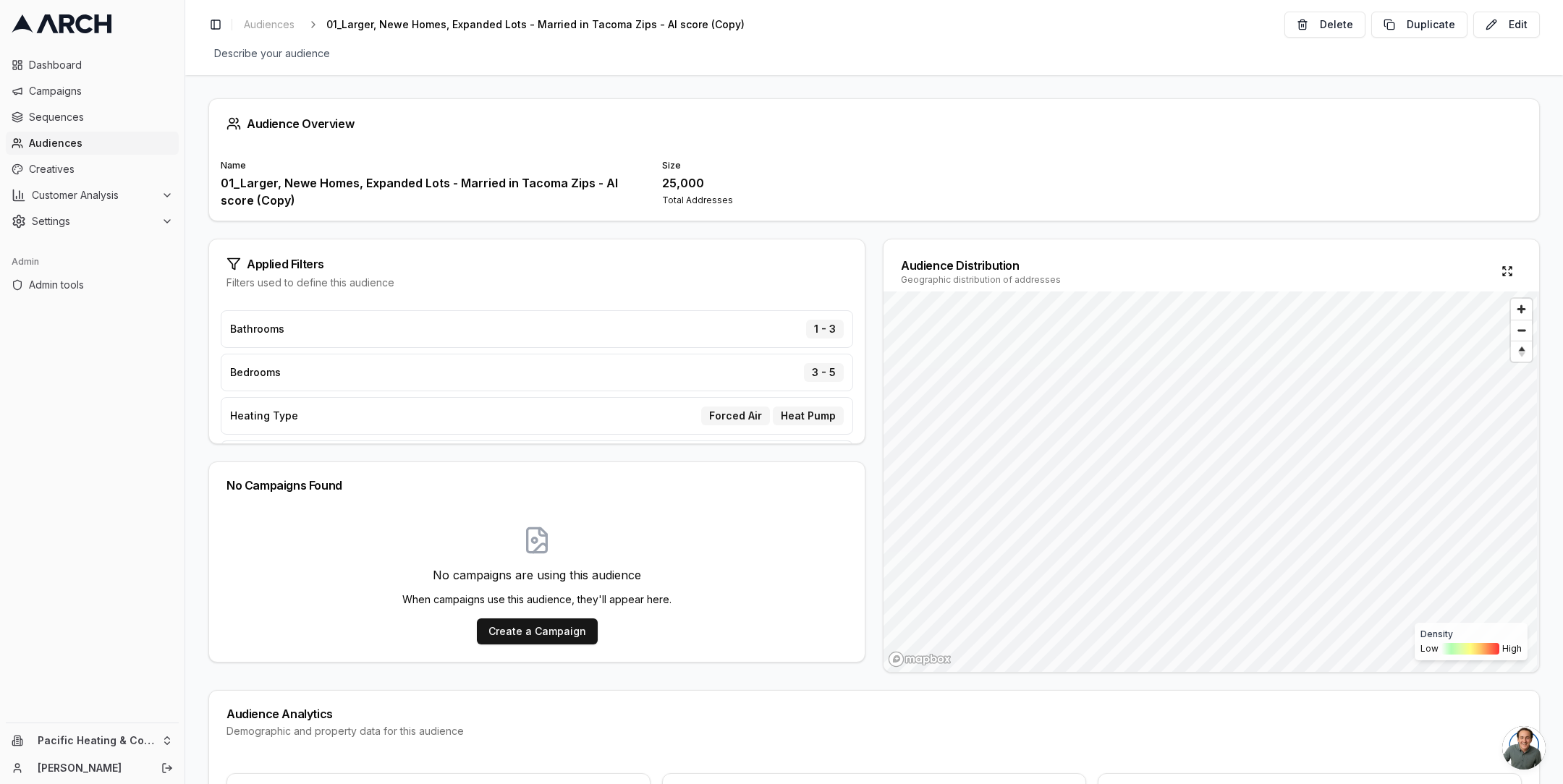
click at [410, 223] on div "Audience Overview Name 01_Larger, Newe Homes, Expanded Lots - Married in Tacoma…" at bounding box center [874, 430] width 1378 height 709
